Goal: Task Accomplishment & Management: Use online tool/utility

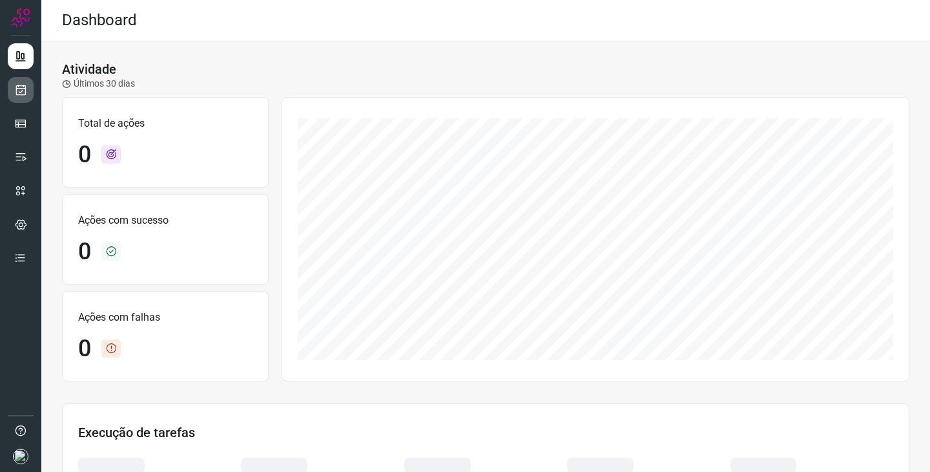
click at [27, 94] on link at bounding box center [21, 90] width 26 height 26
click at [19, 88] on icon at bounding box center [21, 89] width 14 height 13
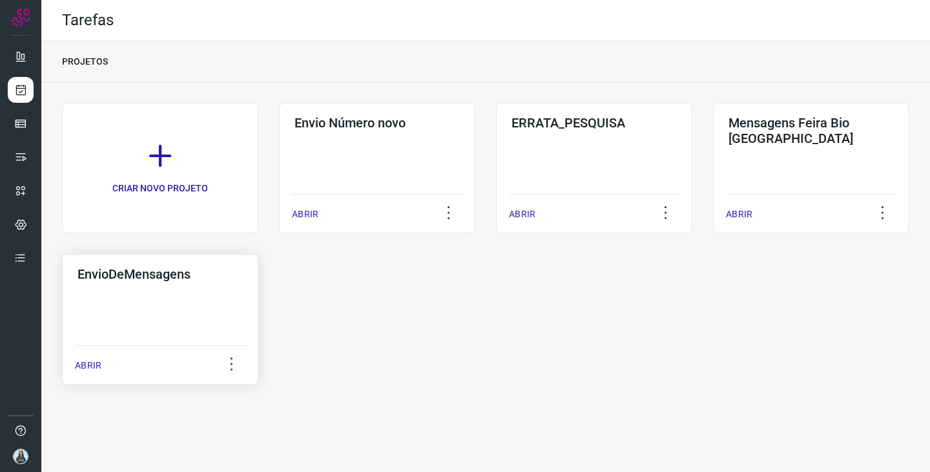
click at [115, 299] on div "EnvioDeMensagens ABRIR" at bounding box center [160, 319] width 196 height 131
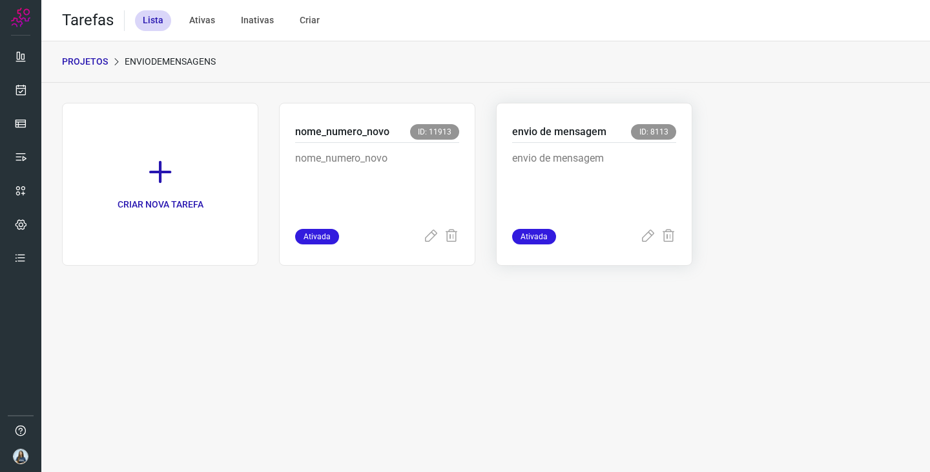
click at [600, 214] on p "envio de mensagem" at bounding box center [594, 183] width 164 height 65
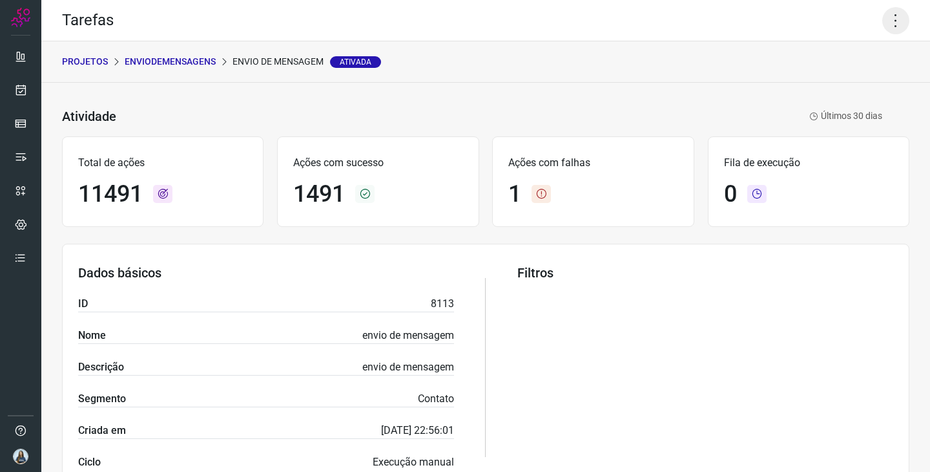
click at [900, 13] on icon at bounding box center [896, 20] width 27 height 27
click at [840, 80] on li "Executar" at bounding box center [851, 84] width 118 height 21
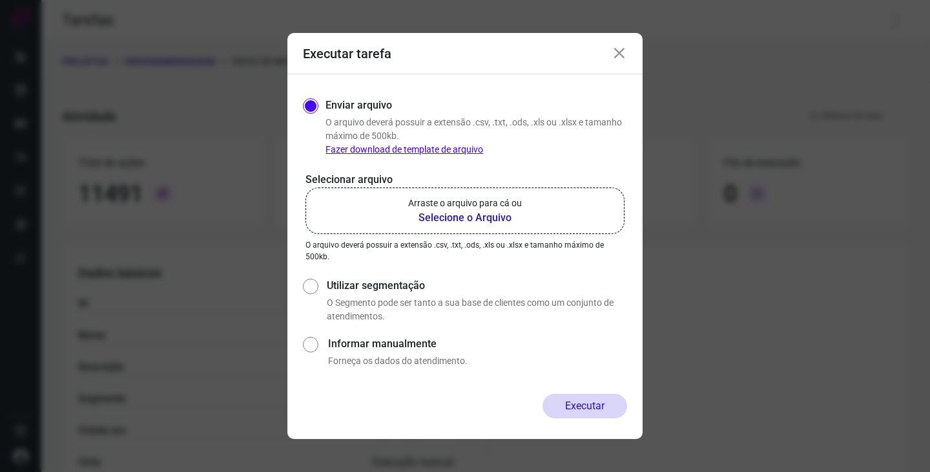
click at [514, 216] on b "Selecione o Arquivo" at bounding box center [465, 218] width 114 height 16
click at [0, 0] on input "Arraste o arquivo para cá ou Selecione o Arquivo" at bounding box center [0, 0] width 0 height 0
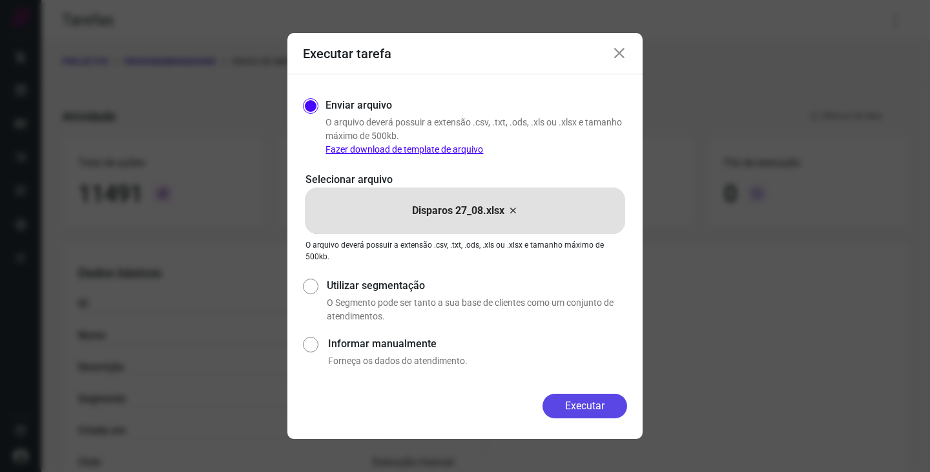
click at [582, 399] on button "Executar" at bounding box center [585, 405] width 85 height 25
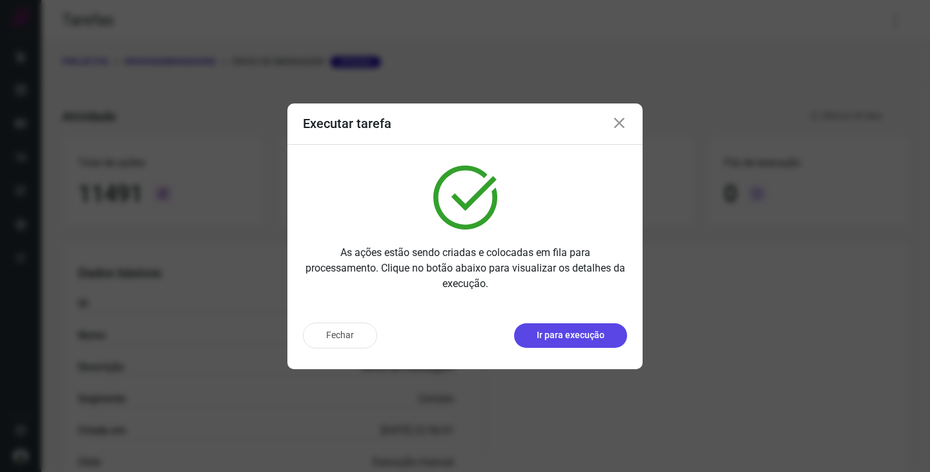
click at [568, 328] on button "Ir para execução" at bounding box center [570, 335] width 113 height 25
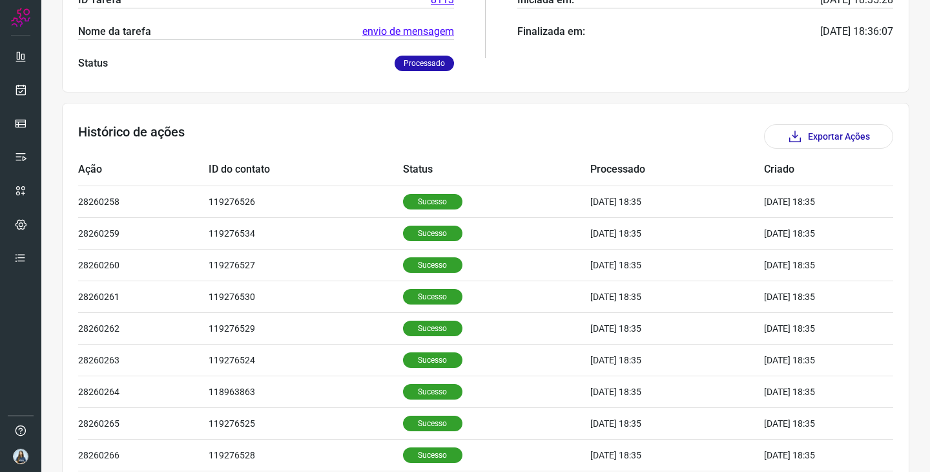
scroll to position [301, 0]
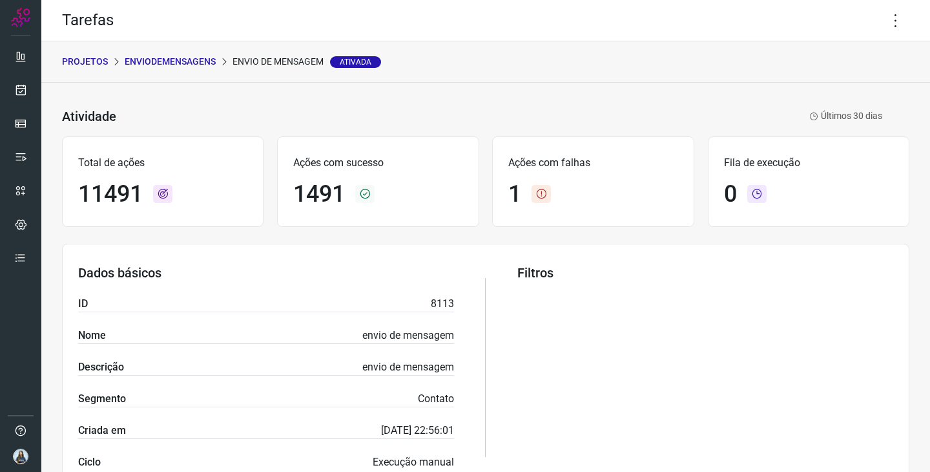
scroll to position [480, 0]
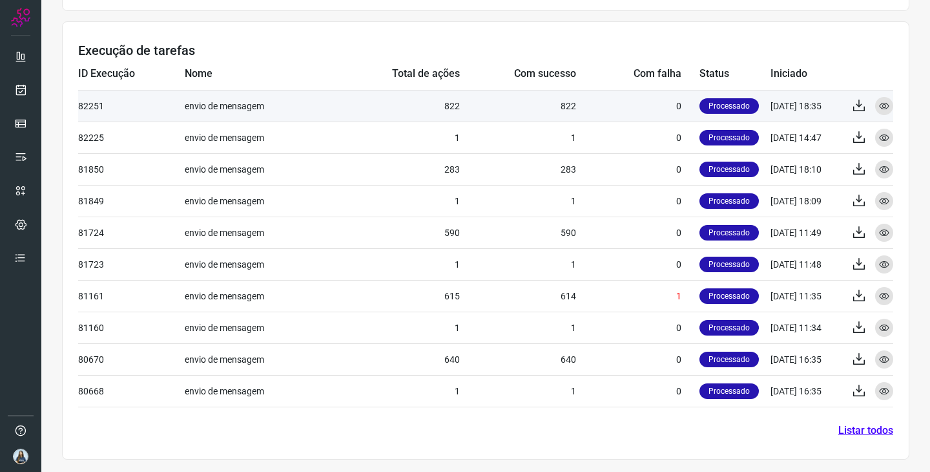
click at [576, 107] on td "822" at bounding box center [518, 106] width 116 height 32
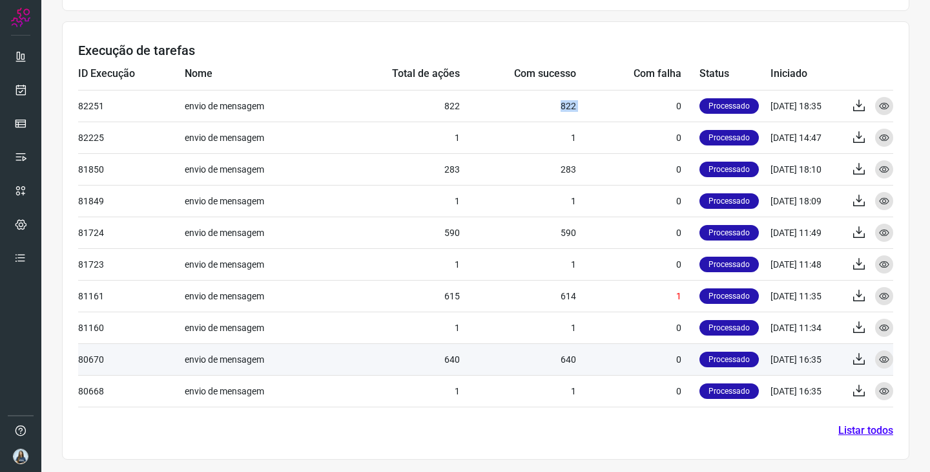
copy td "822"
